Goal: Browse casually

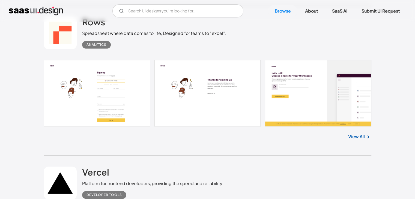
scroll to position [455, 0]
click at [97, 102] on link at bounding box center [207, 93] width 327 height 67
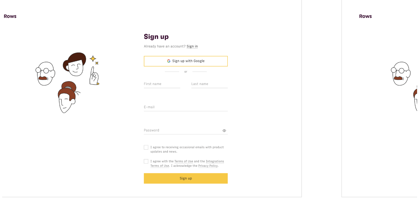
scroll to position [55, 0]
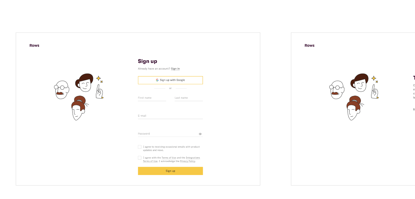
click at [114, 145] on img "open lightbox" at bounding box center [122, 122] width 157 height 98
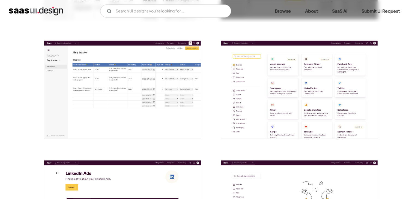
scroll to position [1099, 0]
